Goal: Information Seeking & Learning: Learn about a topic

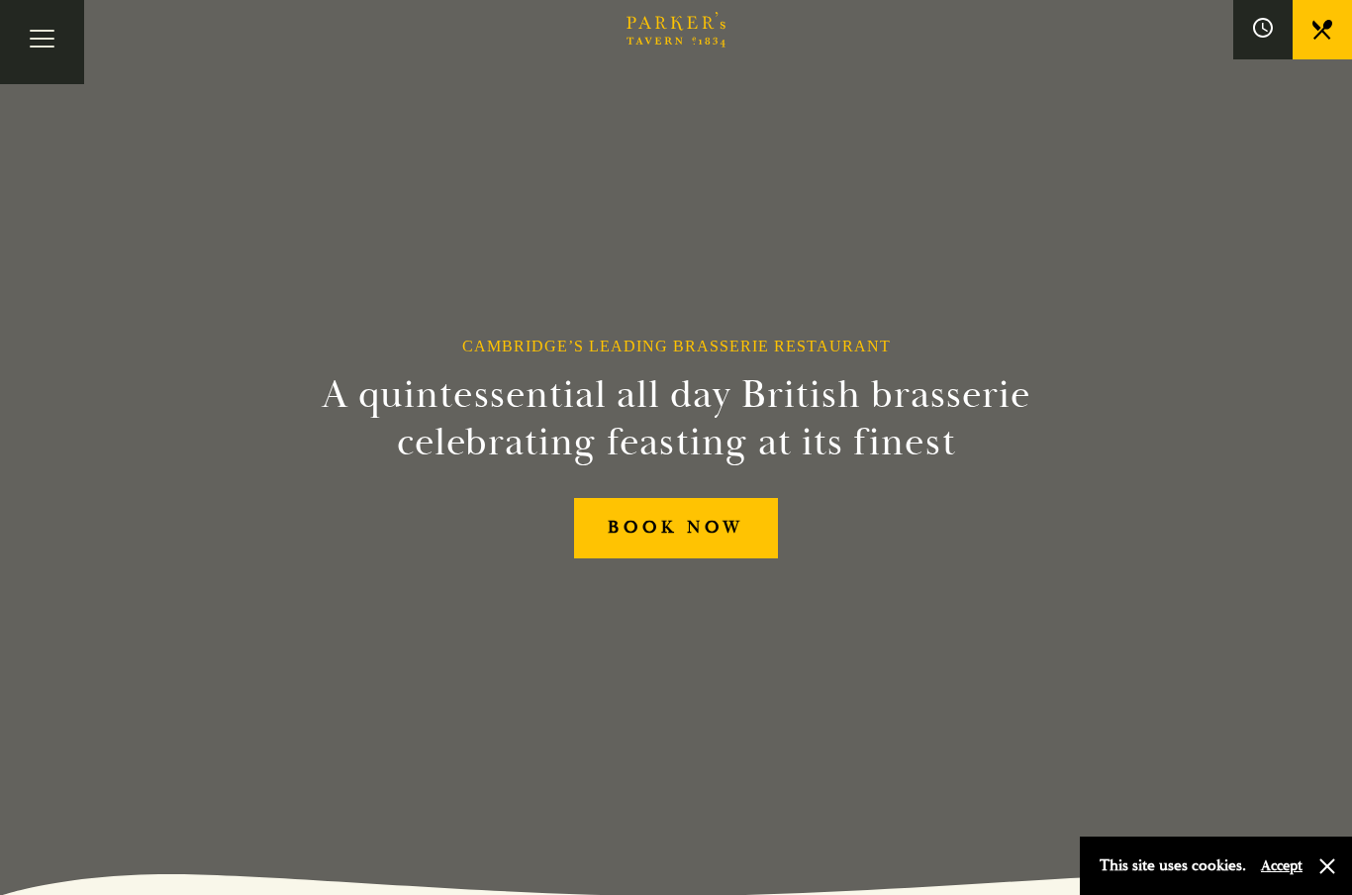
click at [1327, 872] on button "button" at bounding box center [1327, 866] width 20 height 20
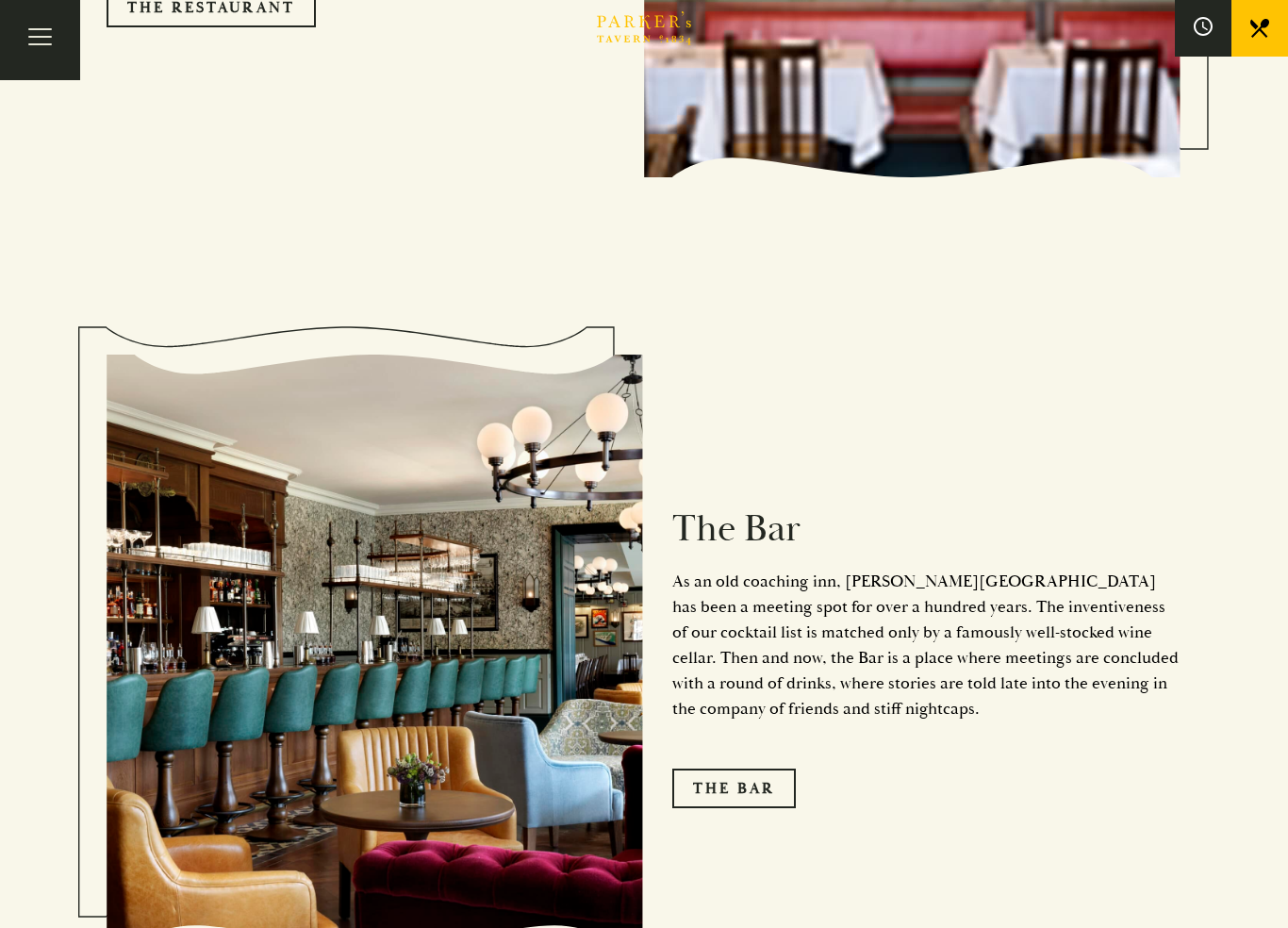
scroll to position [2225, 0]
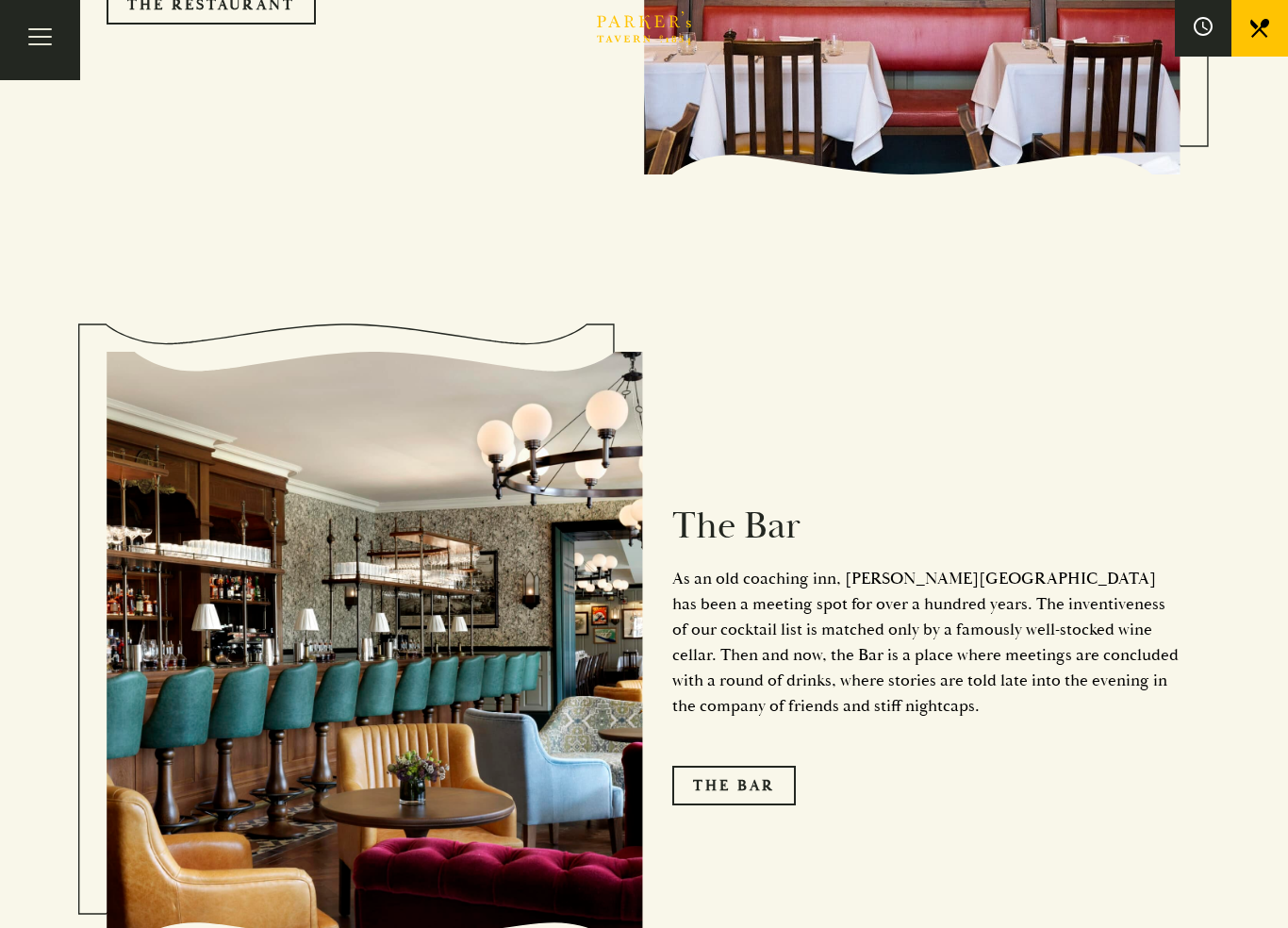
click at [776, 766] on link "The Bar" at bounding box center [735, 786] width 124 height 40
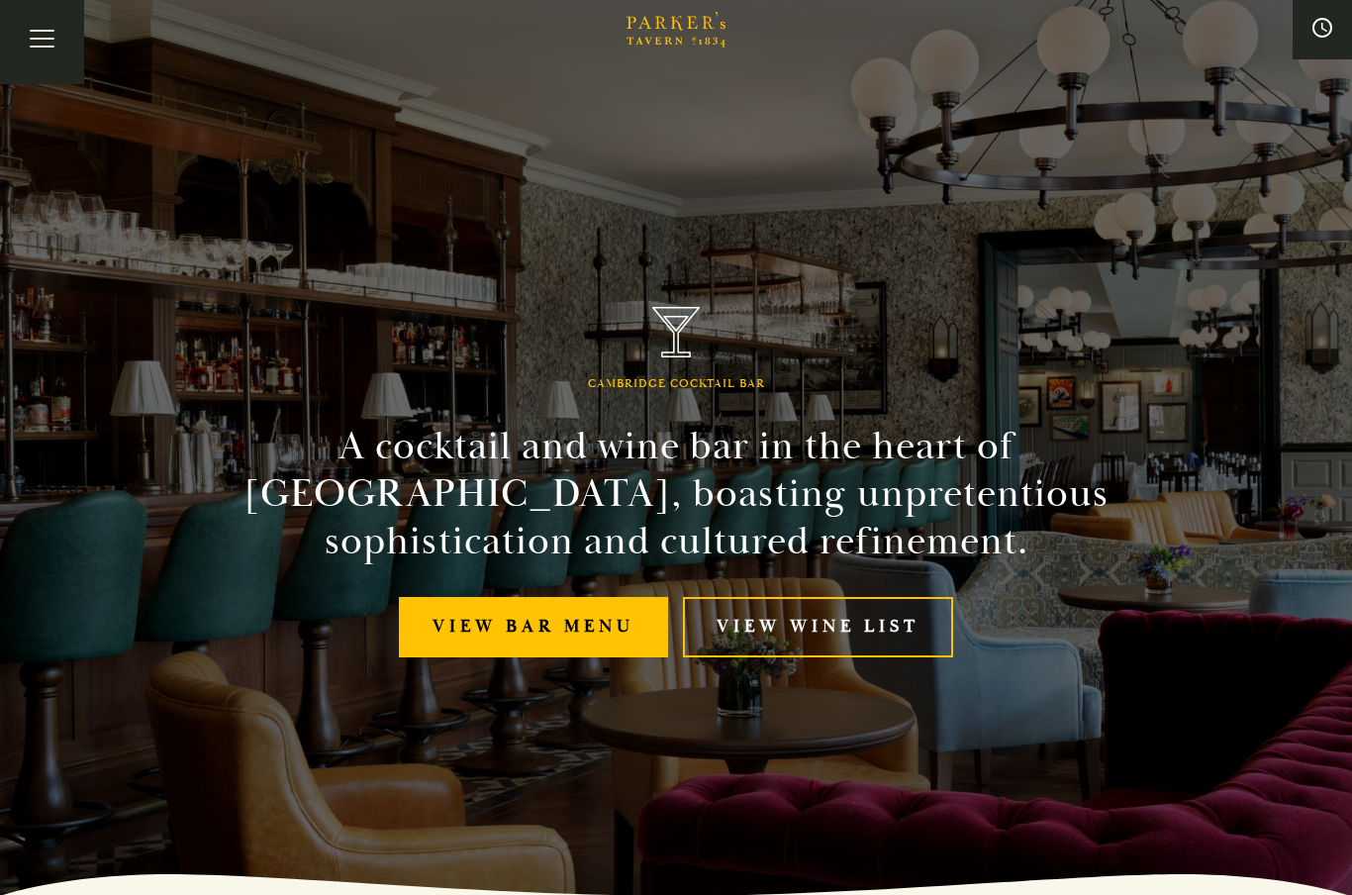
click at [522, 639] on link "View bar menu" at bounding box center [533, 627] width 269 height 60
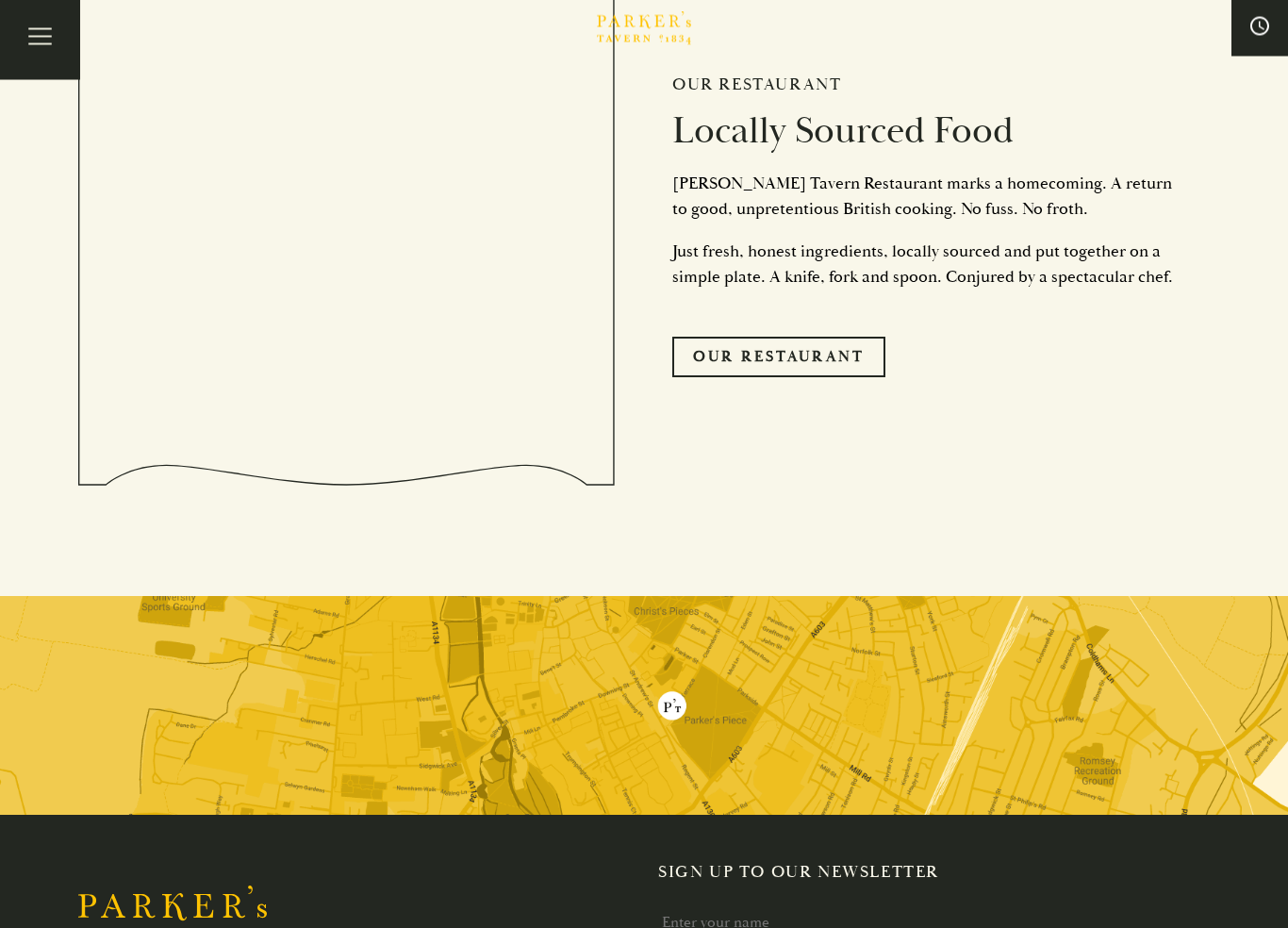
scroll to position [4405, 0]
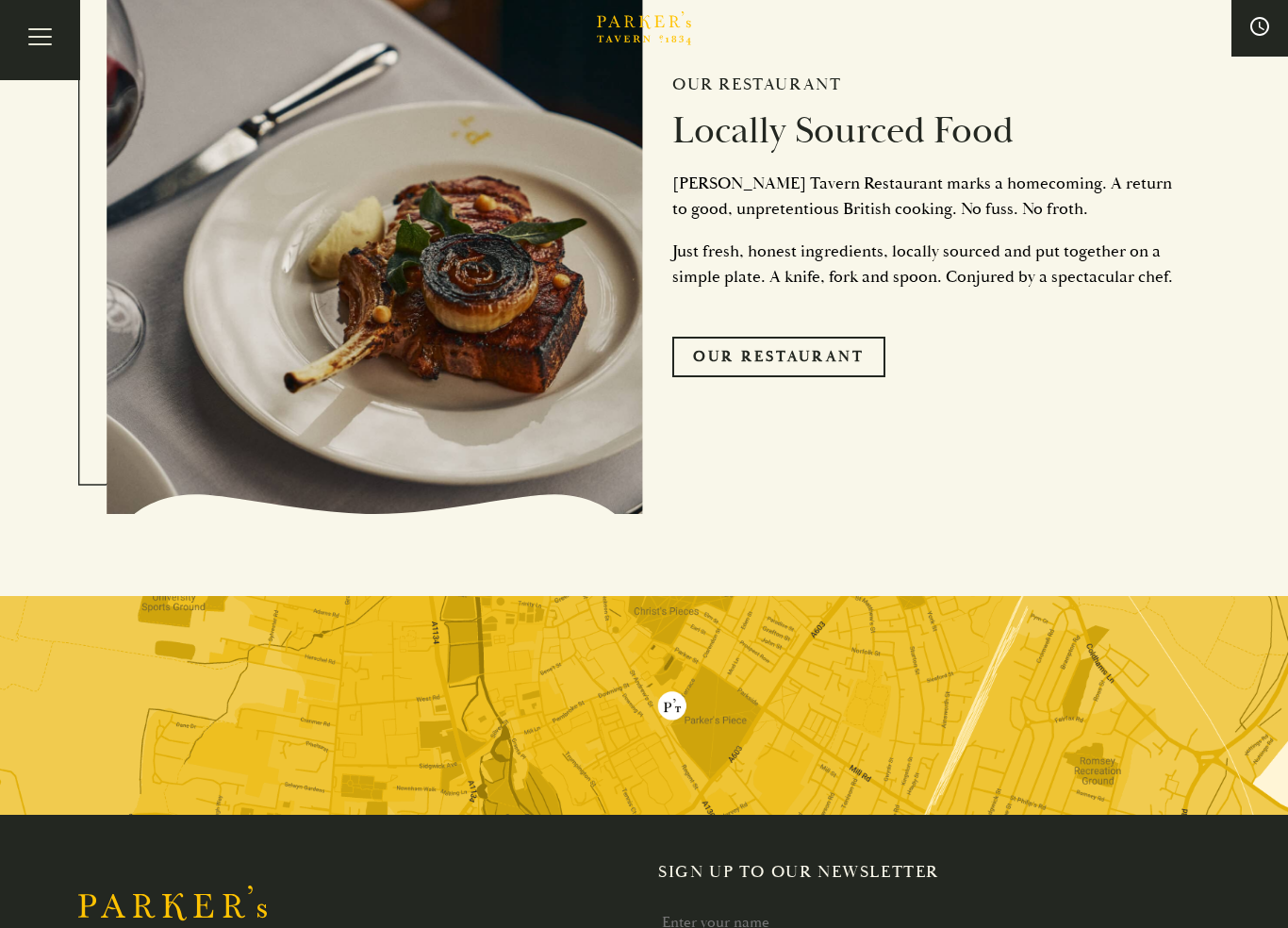
click at [811, 348] on link "Our Restaurant" at bounding box center [779, 356] width 213 height 40
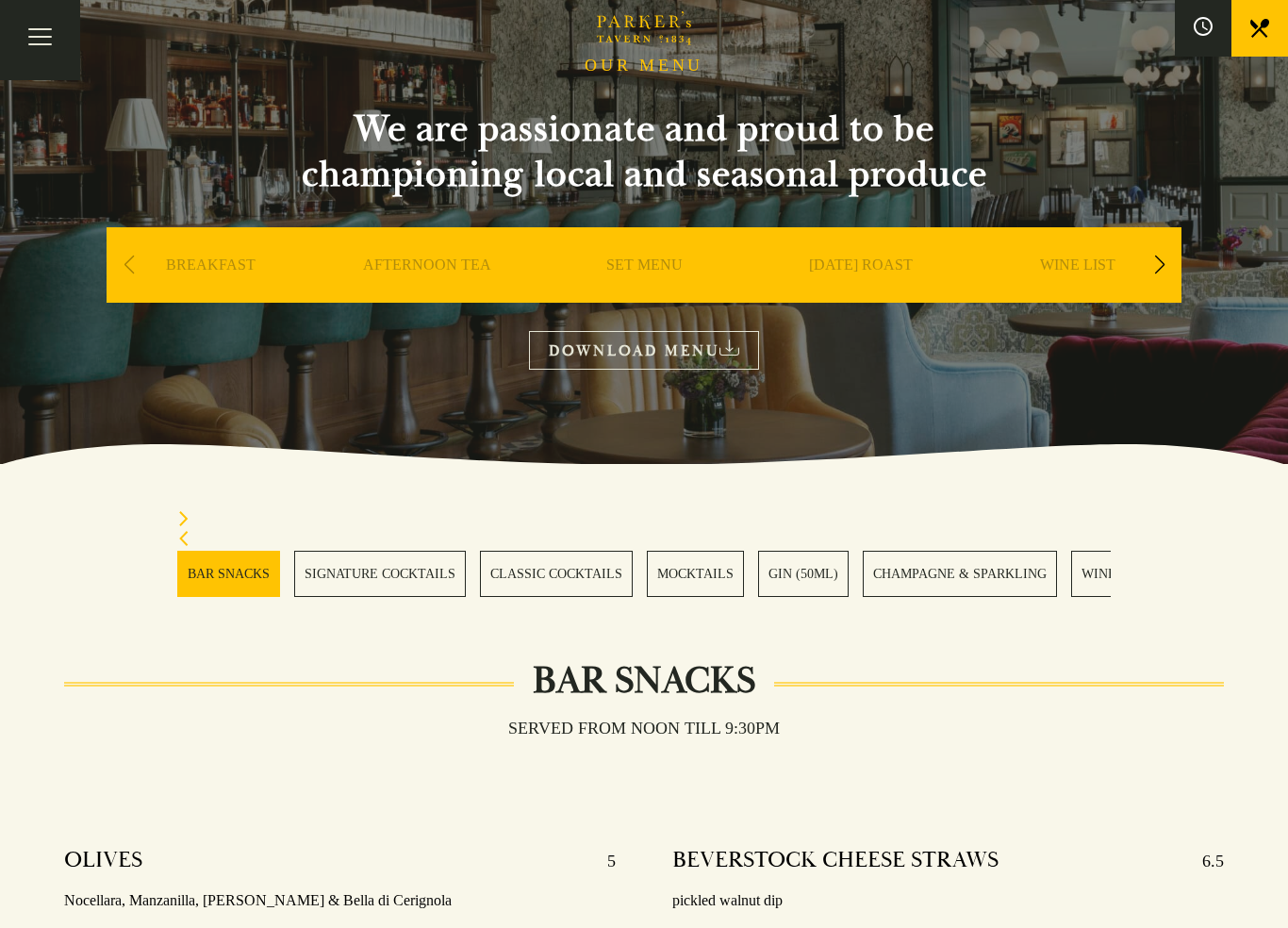
scroll to position [155, 0]
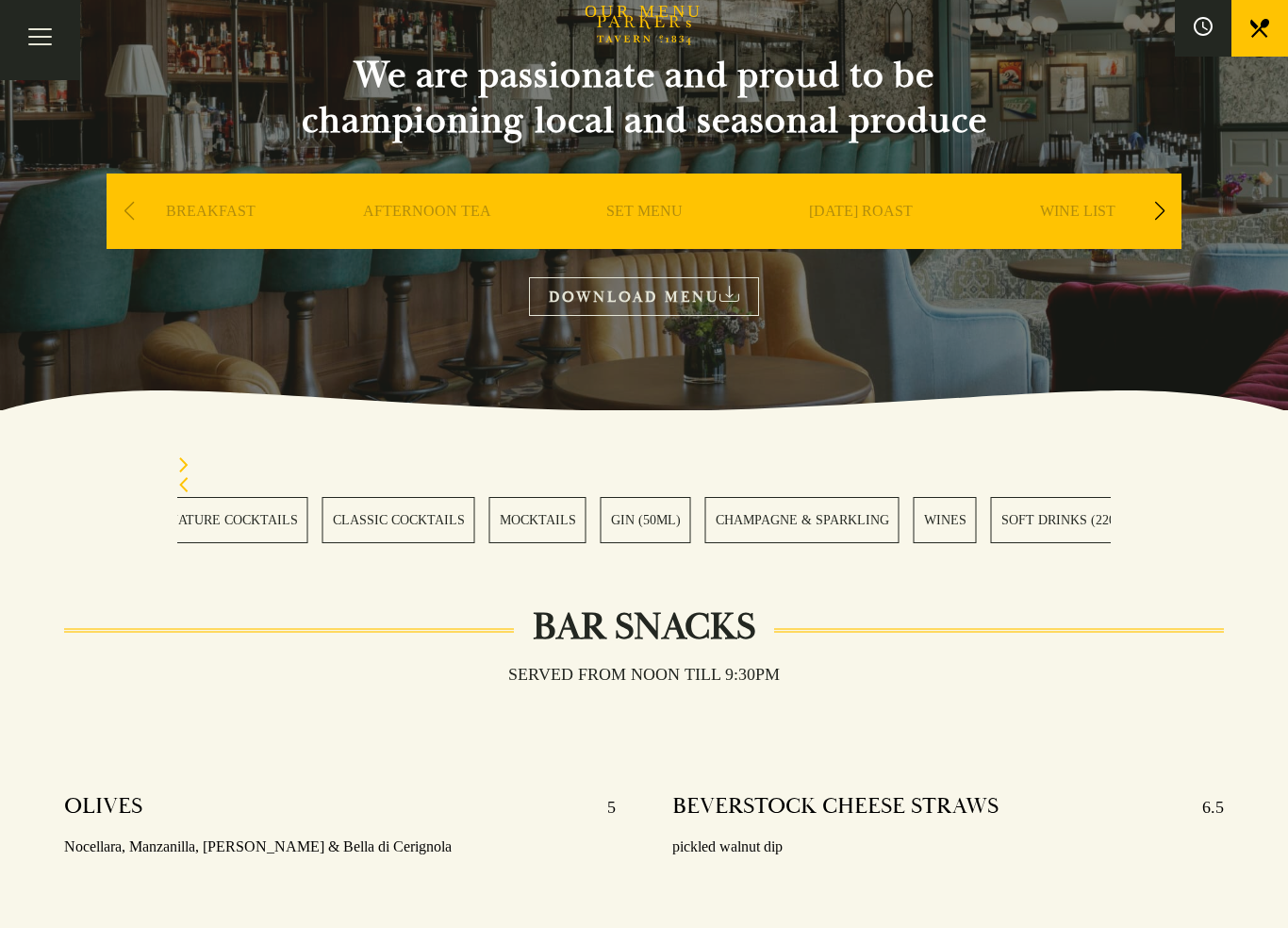
click at [956, 517] on link "WINES" at bounding box center [945, 520] width 63 height 46
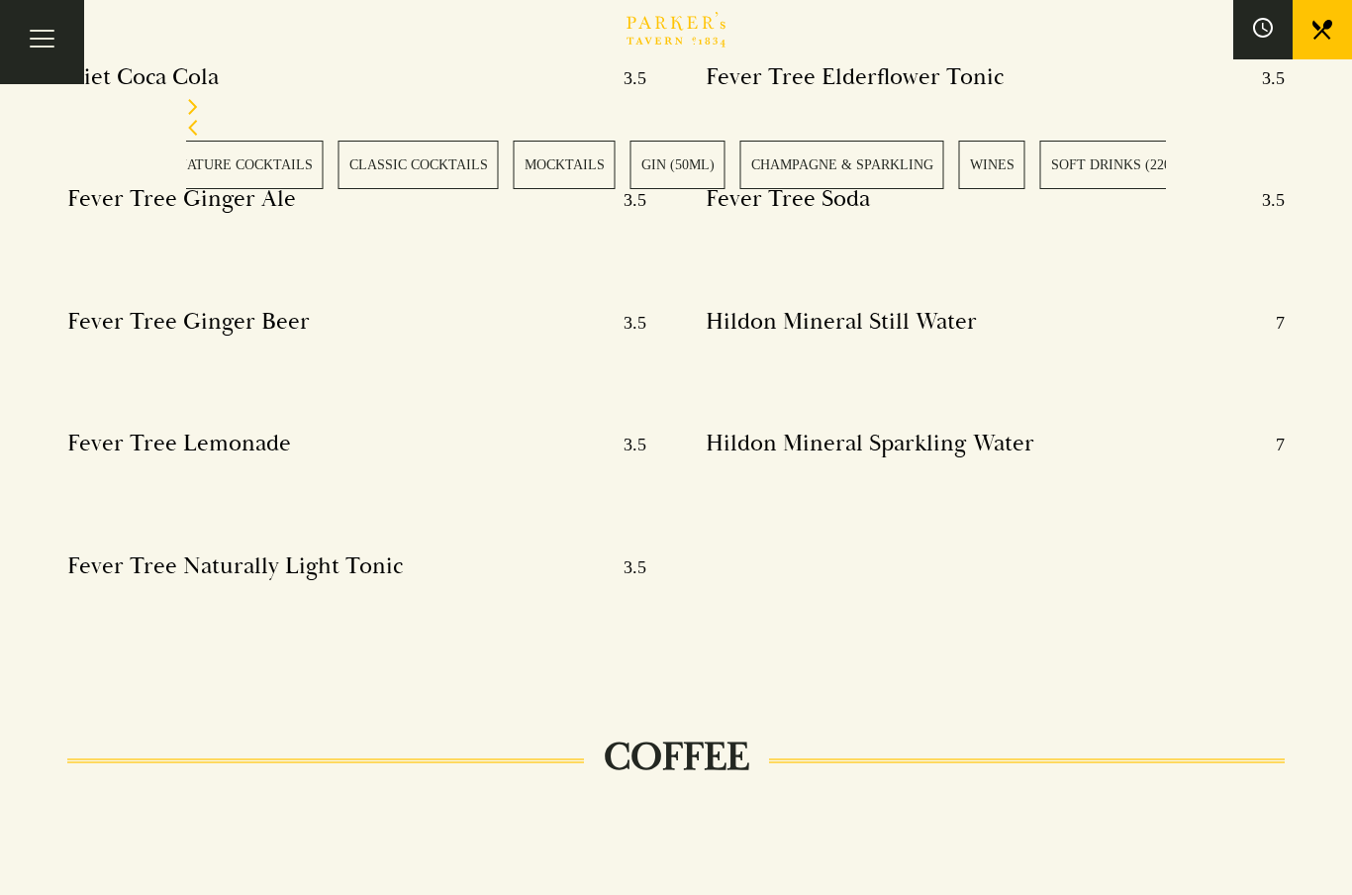
scroll to position [9418, 0]
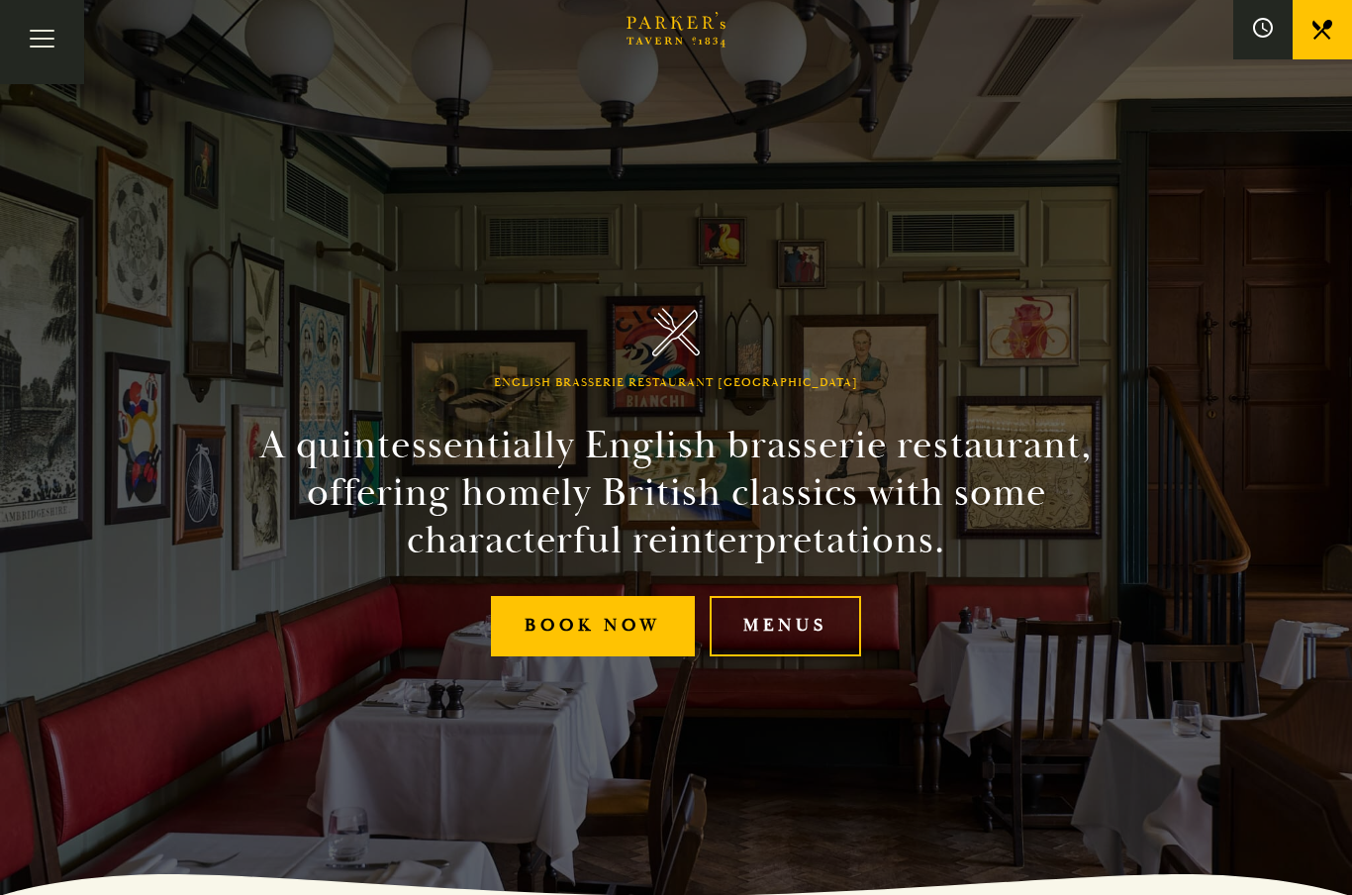
click at [793, 646] on link "Menus" at bounding box center [785, 626] width 151 height 60
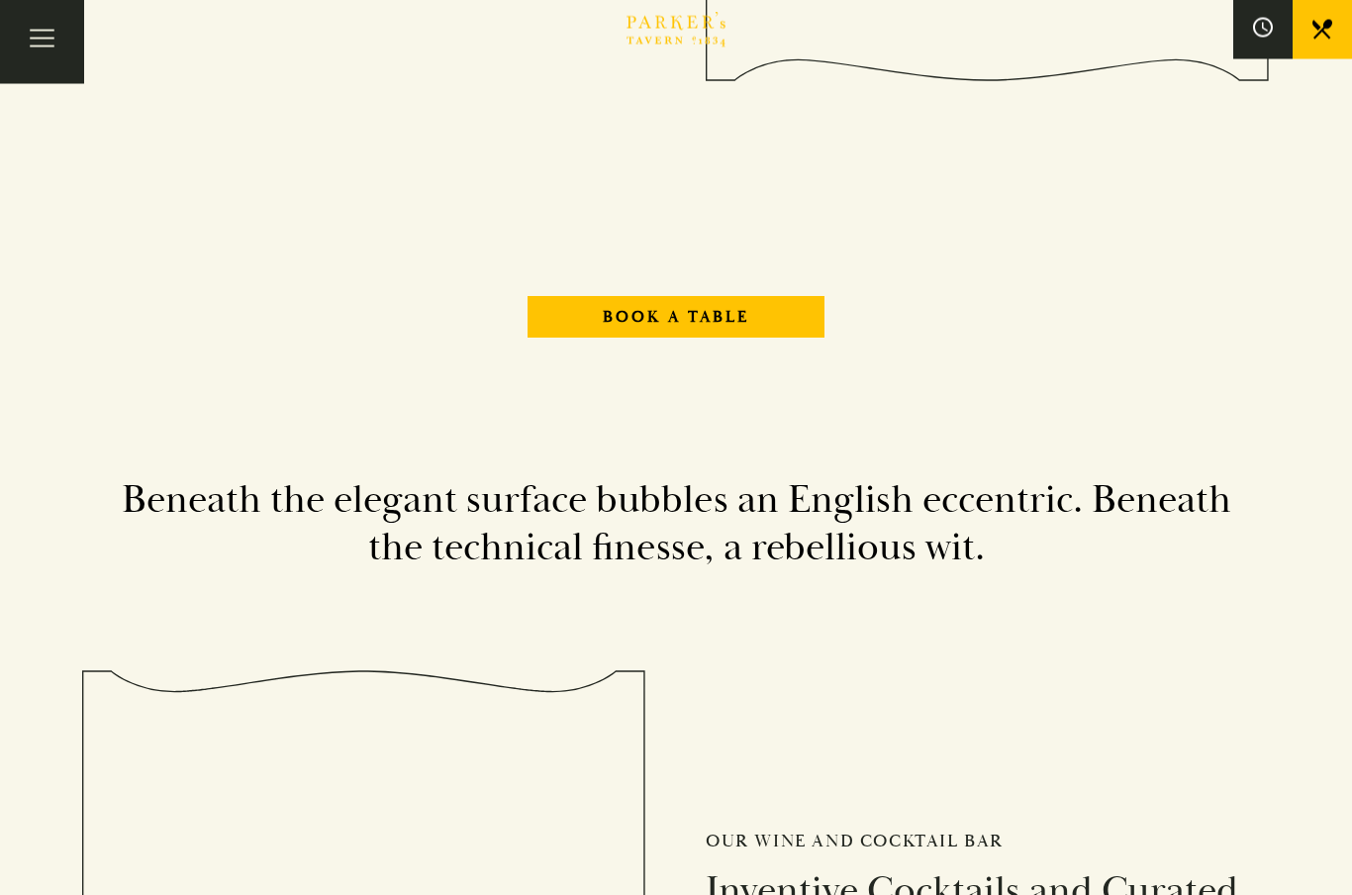
scroll to position [2509, 0]
